Goal: Information Seeking & Learning: Learn about a topic

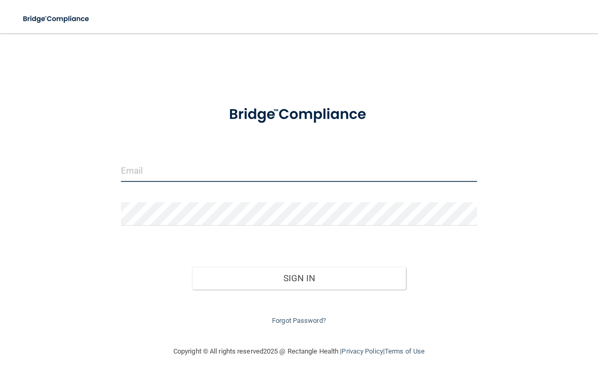
click at [180, 168] on input "email" at bounding box center [299, 169] width 356 height 23
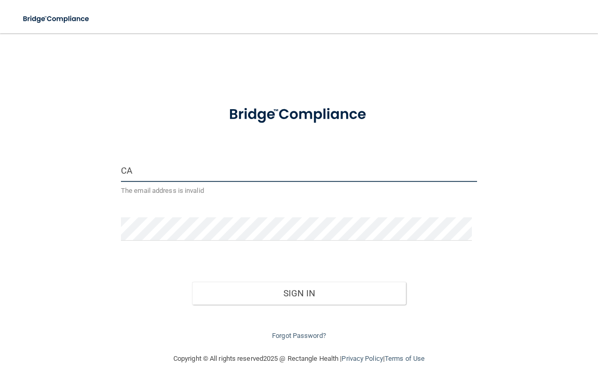
type input "C"
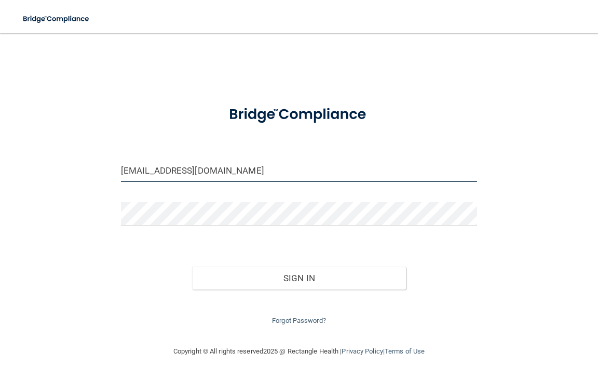
type input "[EMAIL_ADDRESS][DOMAIN_NAME]"
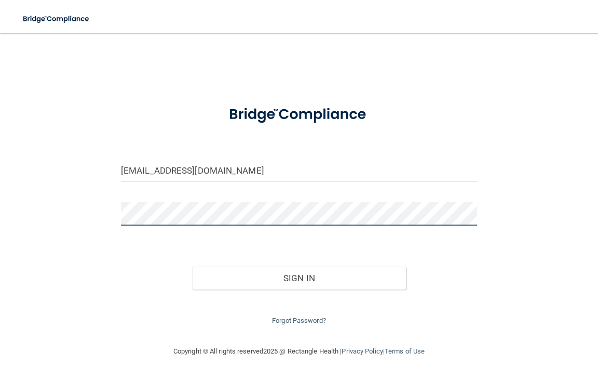
click at [192, 266] on button "Sign In" at bounding box center [299, 277] width 214 height 23
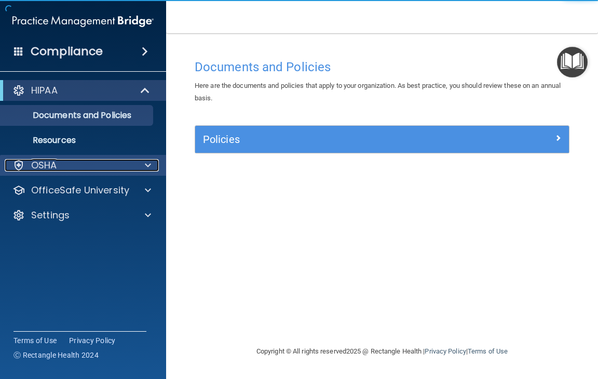
click at [51, 167] on p "OSHA" at bounding box center [44, 165] width 26 height 12
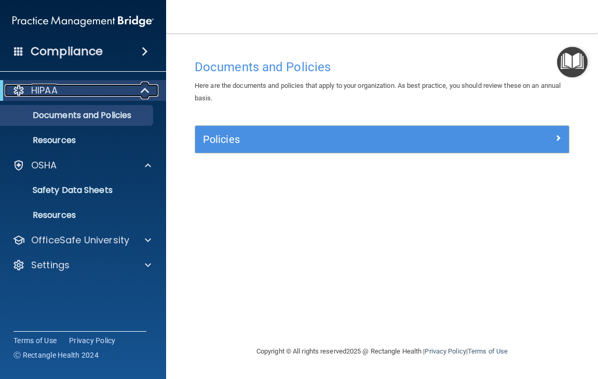
click at [97, 85] on div "HIPAA" at bounding box center [69, 90] width 128 height 12
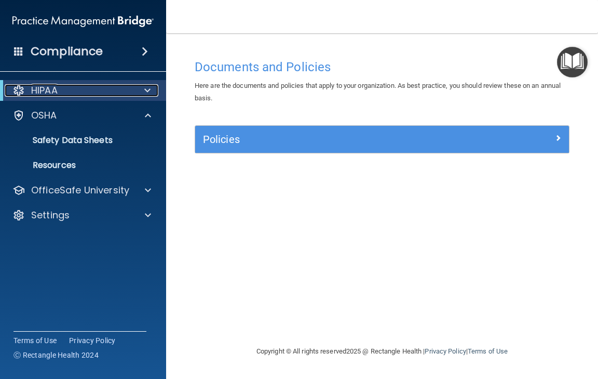
click at [97, 86] on div "HIPAA" at bounding box center [69, 90] width 128 height 12
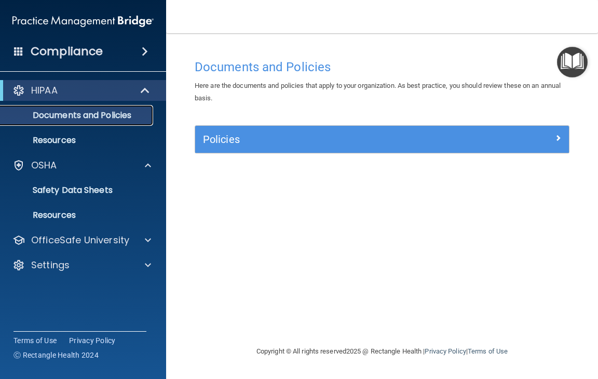
click at [78, 116] on p "Documents and Policies" at bounding box center [78, 115] width 142 height 10
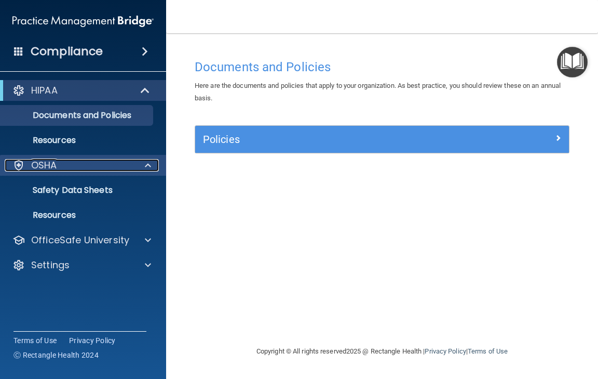
click at [70, 164] on div "OSHA" at bounding box center [69, 165] width 129 height 12
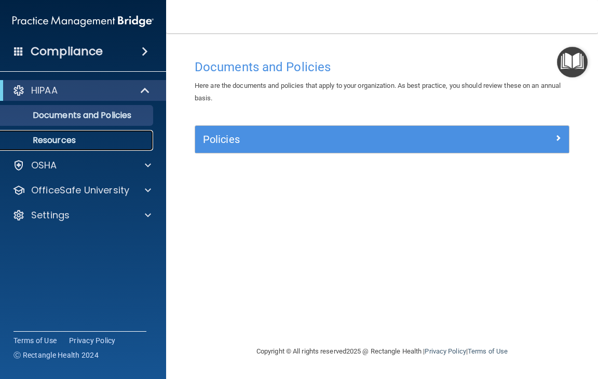
click at [74, 137] on p "Resources" at bounding box center [78, 140] width 142 height 10
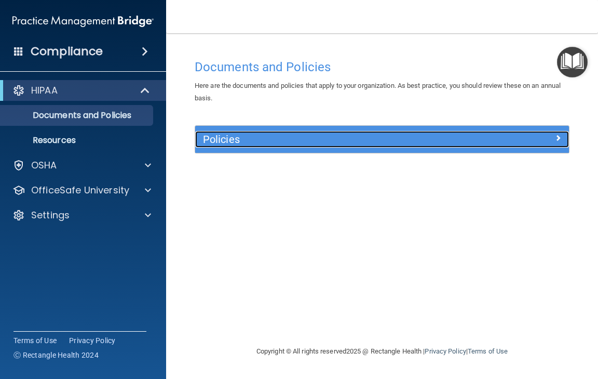
click at [350, 138] on h5 "Policies" at bounding box center [335, 139] width 265 height 11
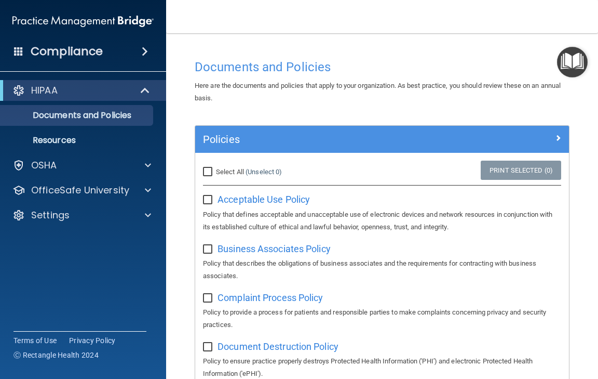
click at [96, 58] on h4 "Compliance" at bounding box center [67, 51] width 72 height 15
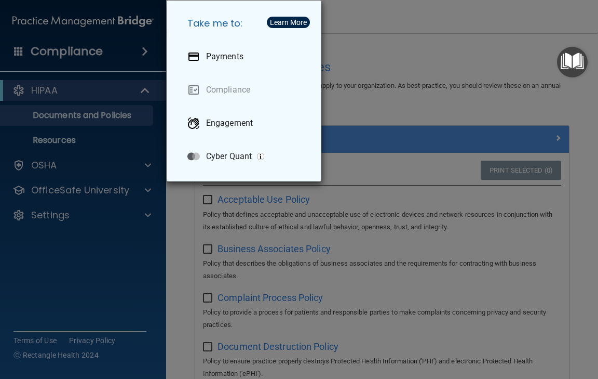
click at [413, 39] on div "Take me to: Payments Compliance Engagement Cyber Quant" at bounding box center [299, 189] width 598 height 379
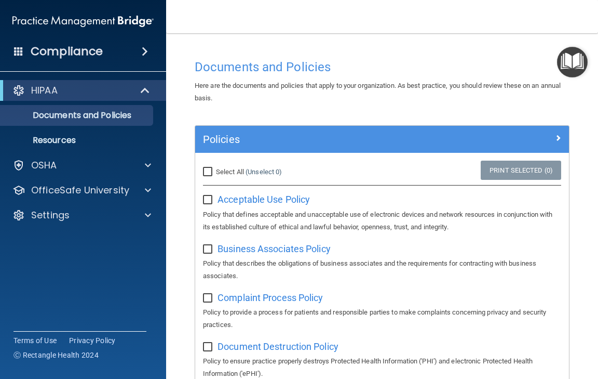
click at [575, 58] on img "Open Resource Center" at bounding box center [572, 62] width 31 height 31
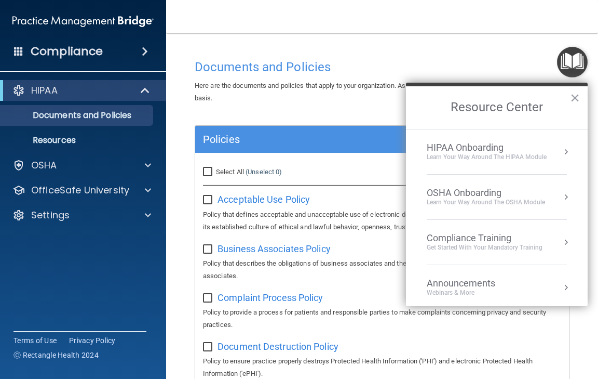
click at [469, 159] on div "Learn Your Way around the HIPAA module" at bounding box center [487, 157] width 120 height 9
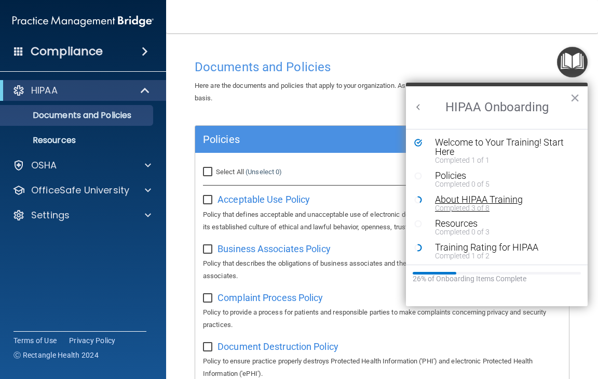
scroll to position [2, 0]
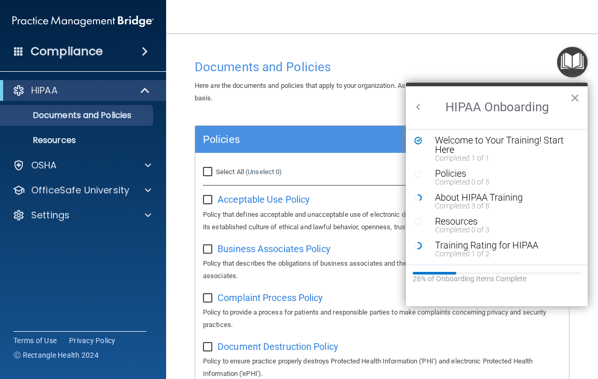
click at [254, 103] on div "Here are the documents and policies that apply to your organization. As best pr…" at bounding box center [382, 91] width 391 height 25
click at [22, 51] on span at bounding box center [18, 50] width 9 height 9
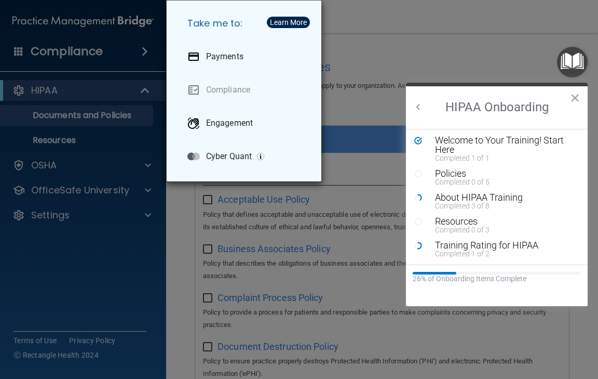
click at [512, 48] on div "Take me to: Payments Compliance Engagement Cyber Quant" at bounding box center [299, 189] width 598 height 379
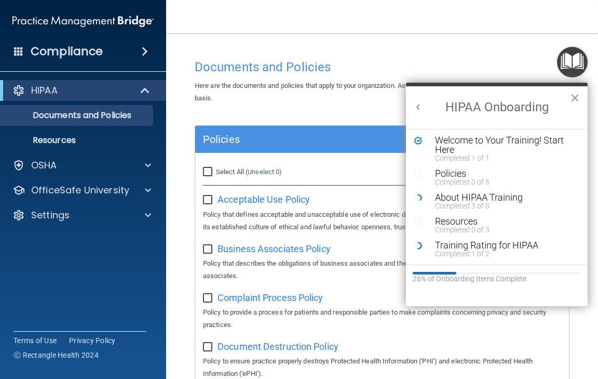
click at [424, 107] on h2 "HIPAA Onboarding" at bounding box center [497, 107] width 182 height 43
click at [422, 104] on button "Back to Resource Center Home" at bounding box center [419, 107] width 10 height 10
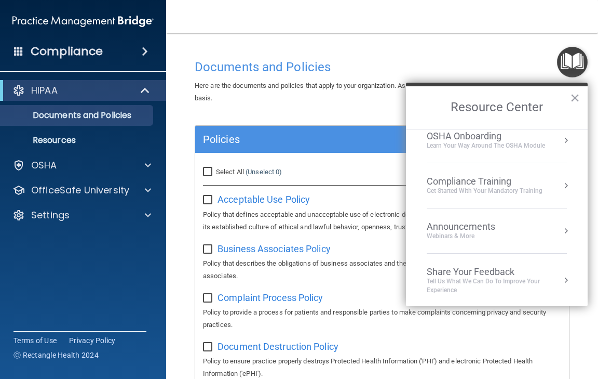
scroll to position [58, 0]
click at [462, 186] on div "Get Started with your mandatory training" at bounding box center [485, 189] width 116 height 9
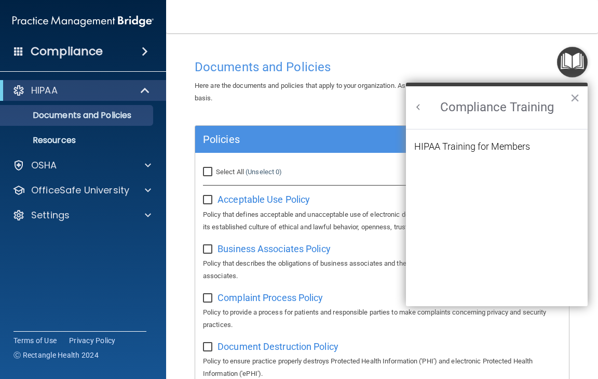
scroll to position [0, 0]
click at [453, 146] on div "HIPAA Training for Members" at bounding box center [473, 146] width 116 height 9
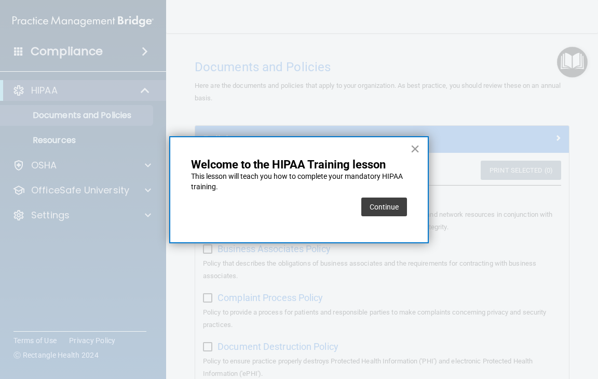
click at [418, 146] on button "×" at bounding box center [415, 148] width 10 height 17
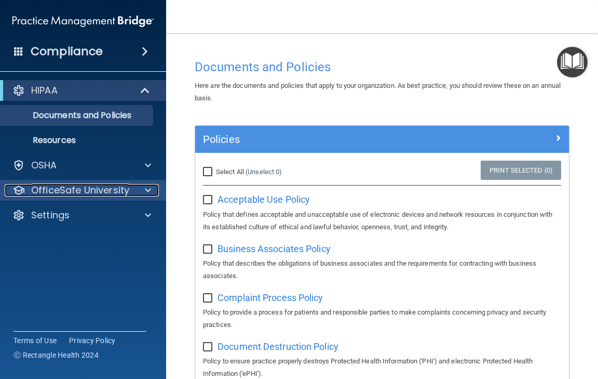
click at [63, 191] on p "OfficeSafe University" at bounding box center [80, 190] width 98 height 12
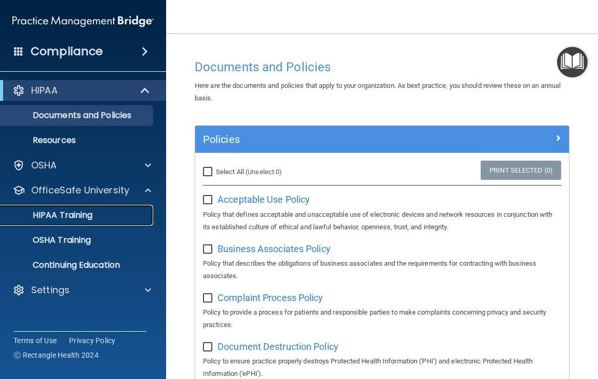
click at [64, 212] on p "HIPAA Training" at bounding box center [50, 215] width 86 height 10
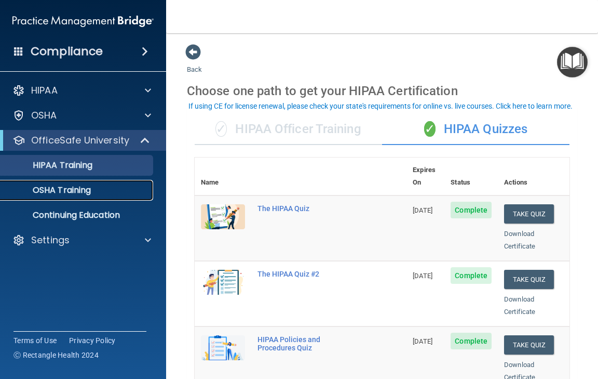
click at [74, 185] on p "OSHA Training" at bounding box center [49, 190] width 84 height 10
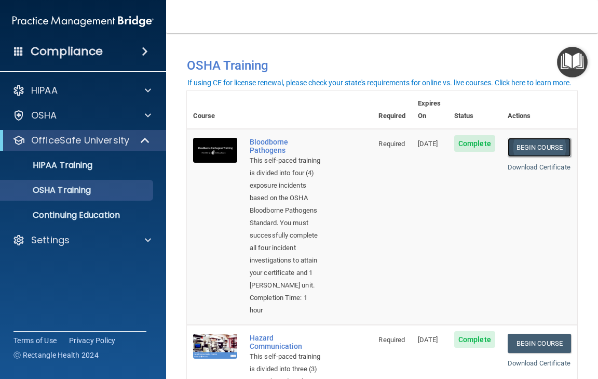
click at [521, 138] on link "Begin Course" at bounding box center [539, 147] width 63 height 19
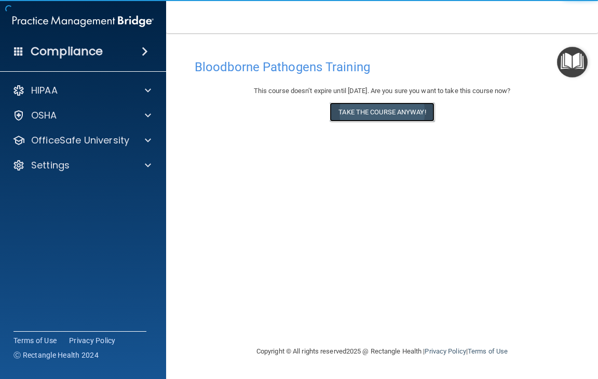
click at [345, 107] on button "Take the course anyway!" at bounding box center [382, 111] width 104 height 19
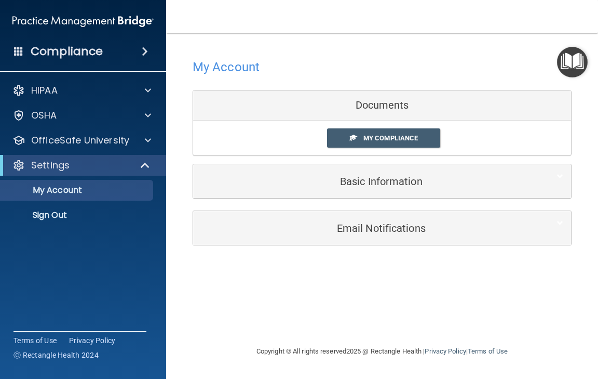
click at [318, 106] on div "Documents" at bounding box center [382, 105] width 378 height 30
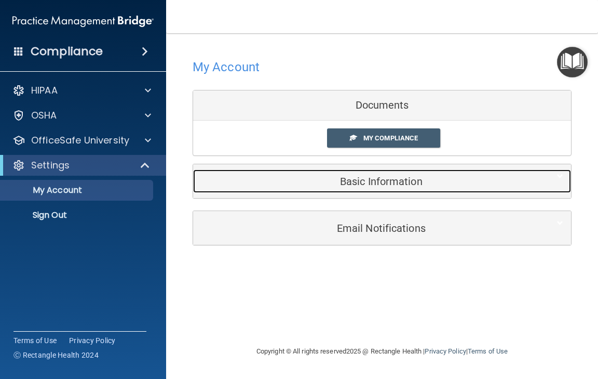
click at [324, 171] on div "Basic Information" at bounding box center [366, 180] width 346 height 23
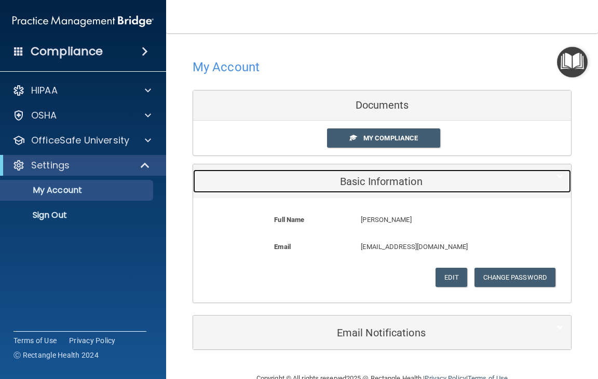
click at [323, 176] on h5 "Basic Information" at bounding box center [366, 181] width 331 height 11
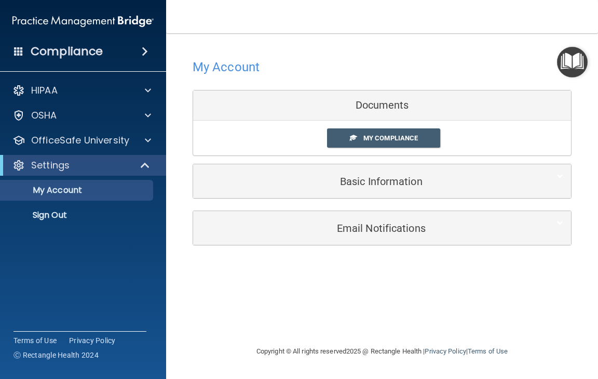
click at [318, 97] on div "Documents" at bounding box center [382, 105] width 378 height 30
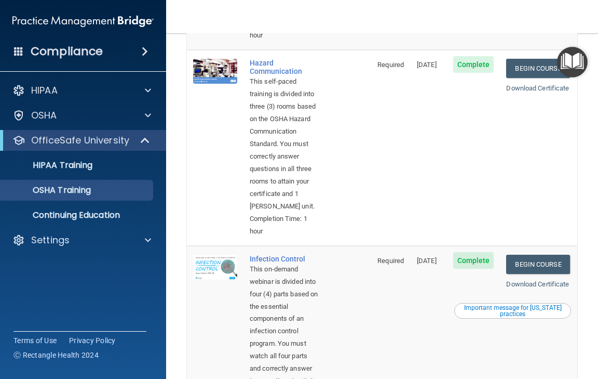
scroll to position [312, 0]
